Goal: Information Seeking & Learning: Understand process/instructions

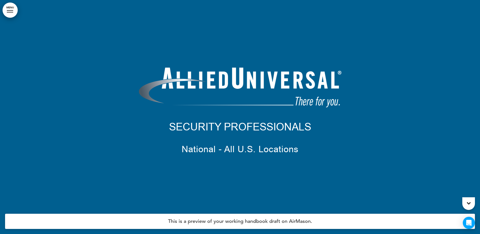
click at [12, 9] on link "MENU" at bounding box center [10, 10] width 15 height 15
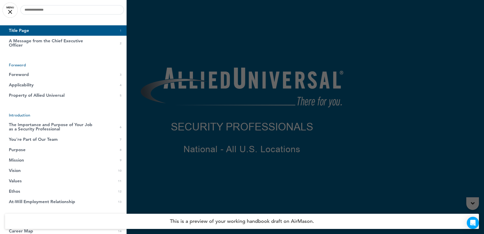
click at [142, 10] on div at bounding box center [242, 117] width 484 height 234
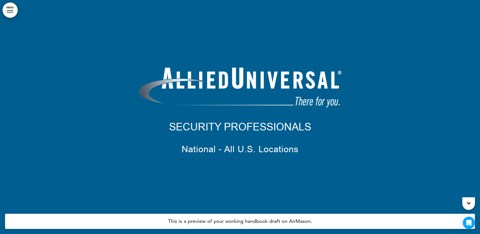
click at [12, 9] on link "MENU" at bounding box center [10, 10] width 15 height 15
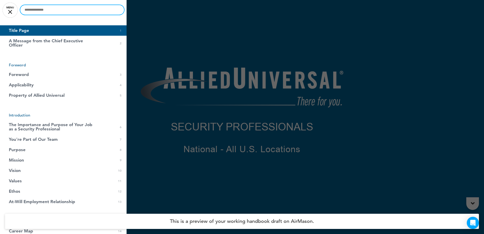
click at [53, 11] on input "text" at bounding box center [72, 10] width 104 height 10
click at [187, 59] on div at bounding box center [242, 117] width 484 height 234
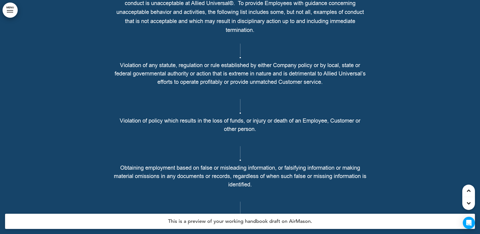
scroll to position [10652, 0]
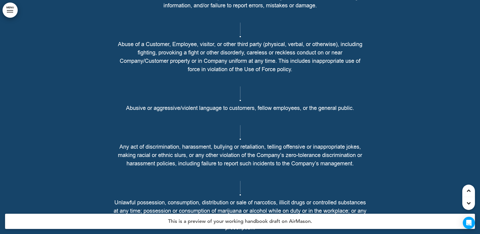
scroll to position [10981, 0]
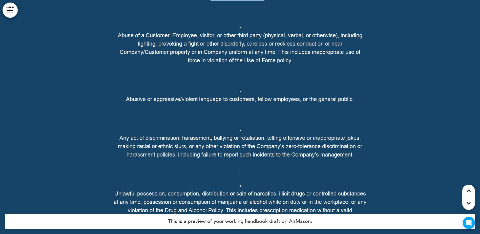
drag, startPoint x: 210, startPoint y: 56, endPoint x: 264, endPoint y: 57, distance: 54.2
drag, startPoint x: 191, startPoint y: 81, endPoint x: 143, endPoint y: 73, distance: 48.5
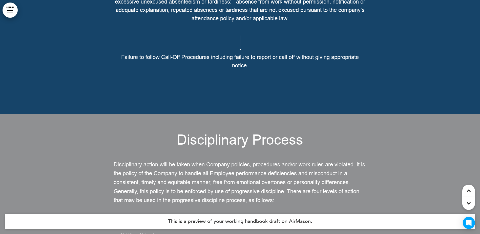
scroll to position [12726, 0]
